Goal: Check status: Check status

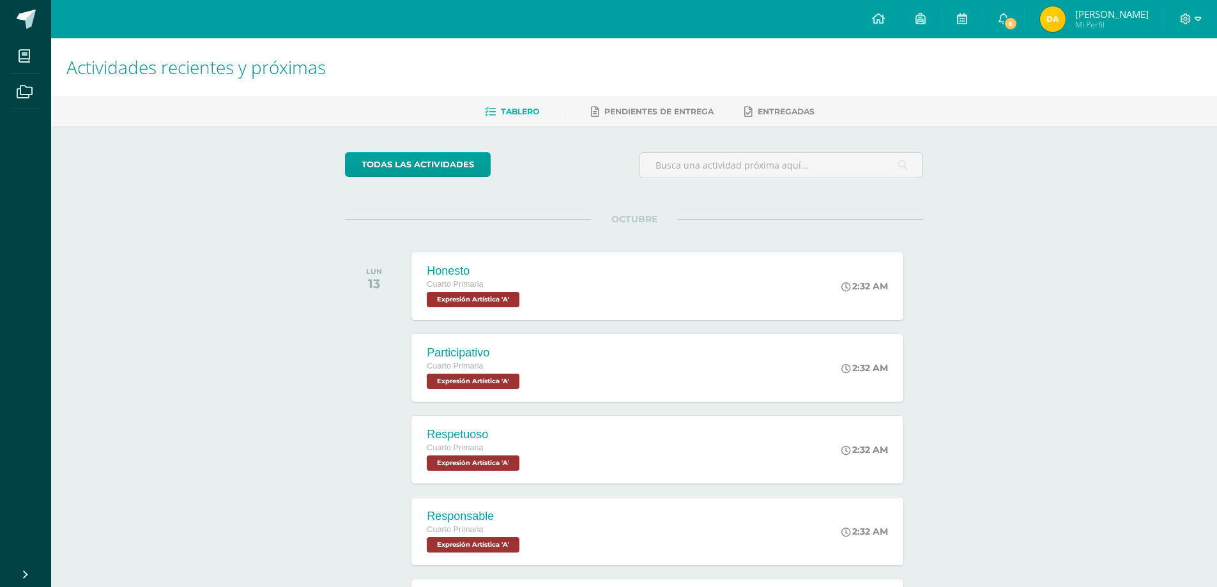
click at [1089, 19] on span "Mi Perfil" at bounding box center [1111, 24] width 73 height 11
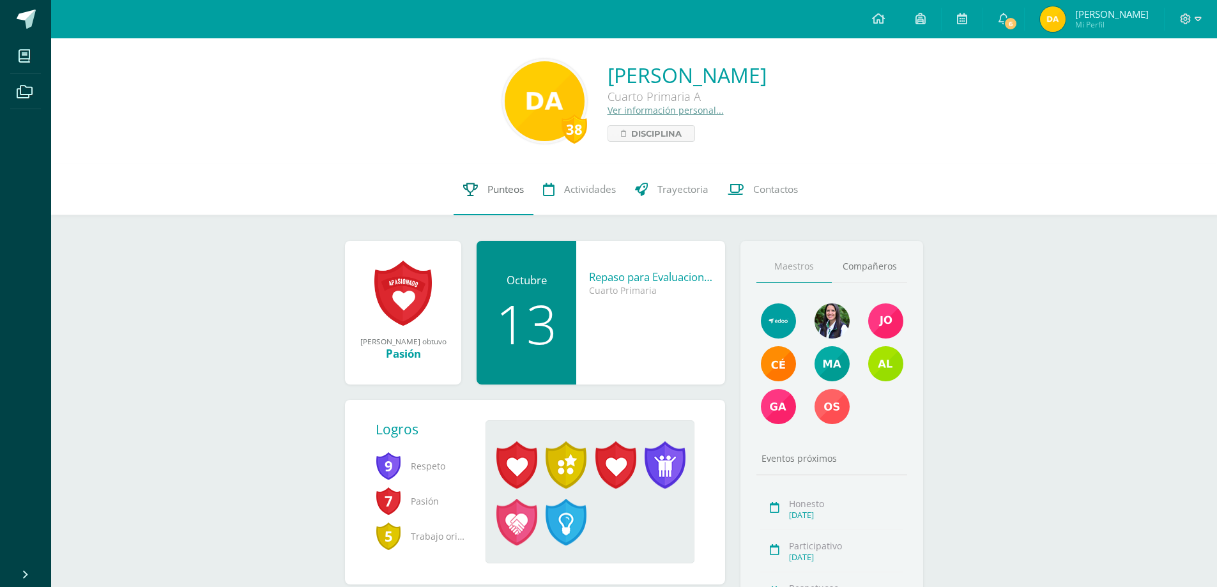
click at [508, 183] on span "Punteos" at bounding box center [505, 189] width 36 height 13
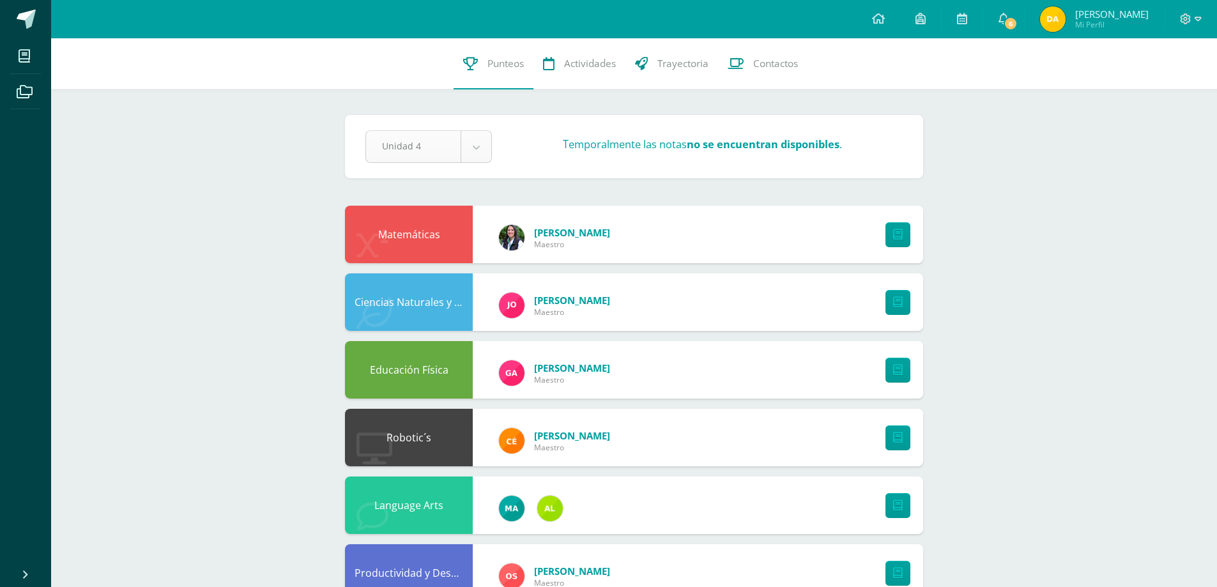
click at [474, 149] on body "Mis cursos Archivos Cerrar panel Ciencias Naturales y Tecnología Cuarto Primari…" at bounding box center [608, 415] width 1217 height 830
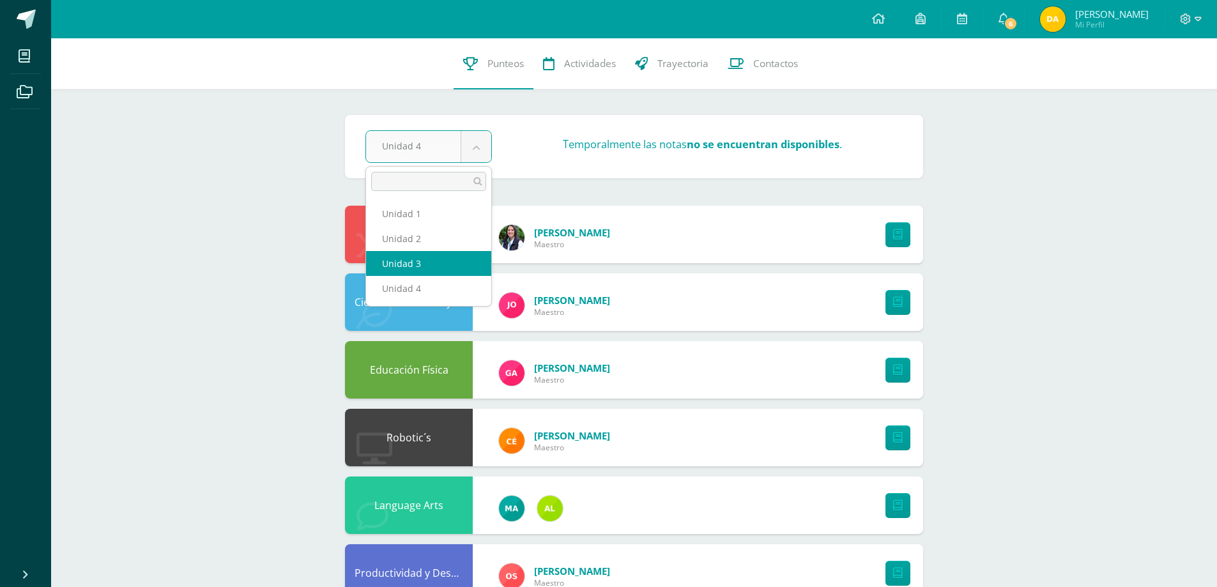
select select "Unidad 3"
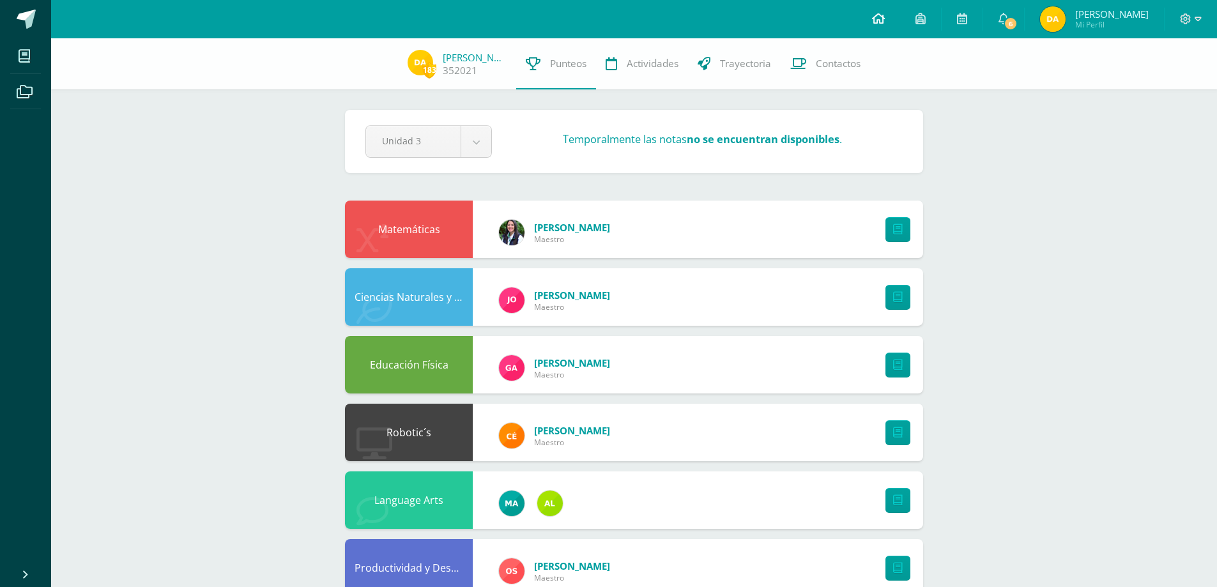
click at [889, 13] on link at bounding box center [878, 19] width 43 height 38
